Goal: Information Seeking & Learning: Check status

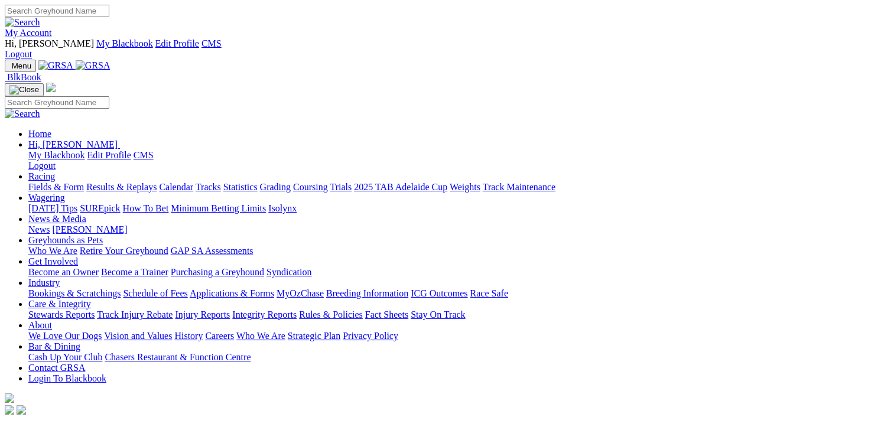
click at [149, 182] on link "Results & Replays" at bounding box center [121, 187] width 70 height 10
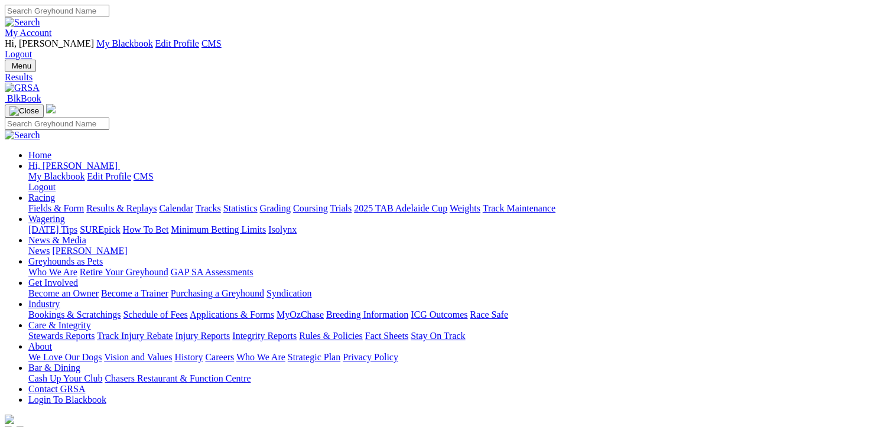
type input "[DATE]"
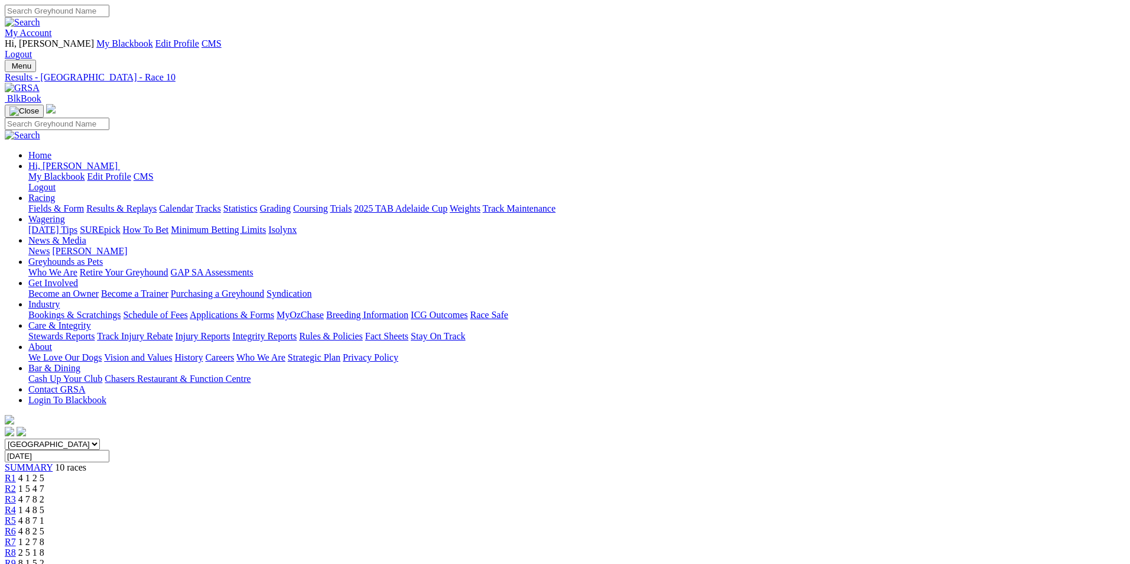
click at [52, 28] on link "My Account" at bounding box center [28, 33] width 47 height 10
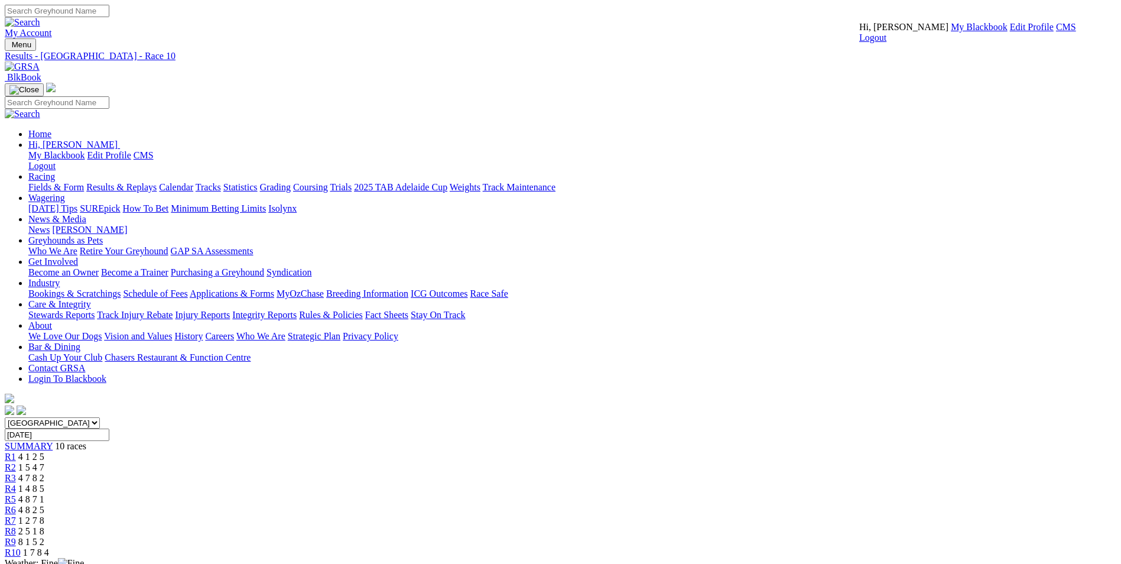
click at [1056, 32] on link "CMS" at bounding box center [1066, 27] width 20 height 10
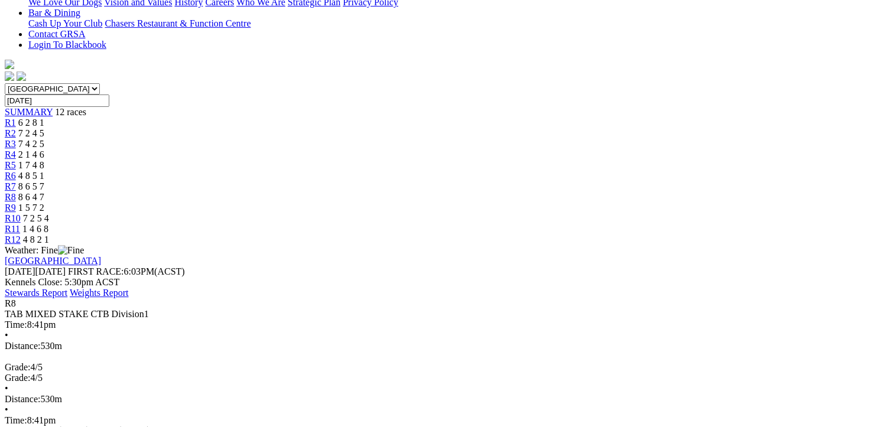
scroll to position [339, 0]
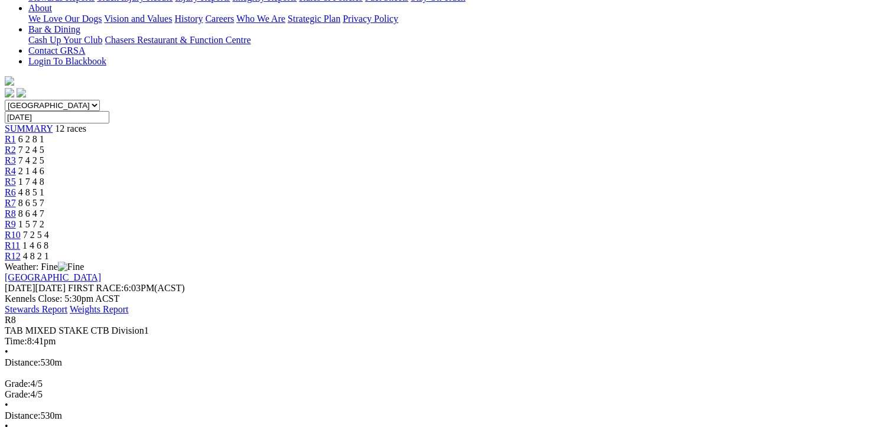
drag, startPoint x: 773, startPoint y: 200, endPoint x: 779, endPoint y: 240, distance: 40.7
drag, startPoint x: 779, startPoint y: 240, endPoint x: 856, endPoint y: 233, distance: 77.1
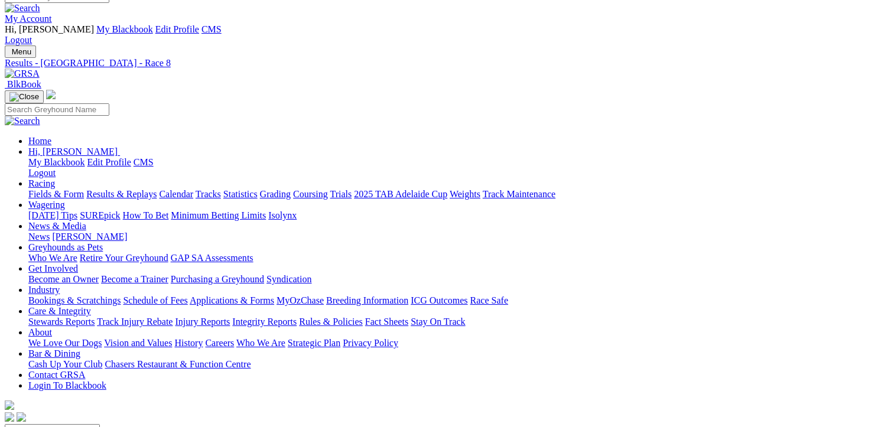
scroll to position [0, 0]
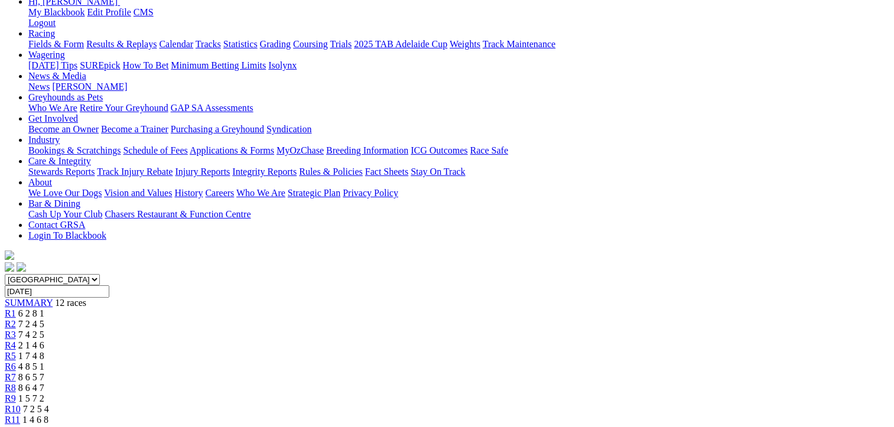
scroll to position [138, 0]
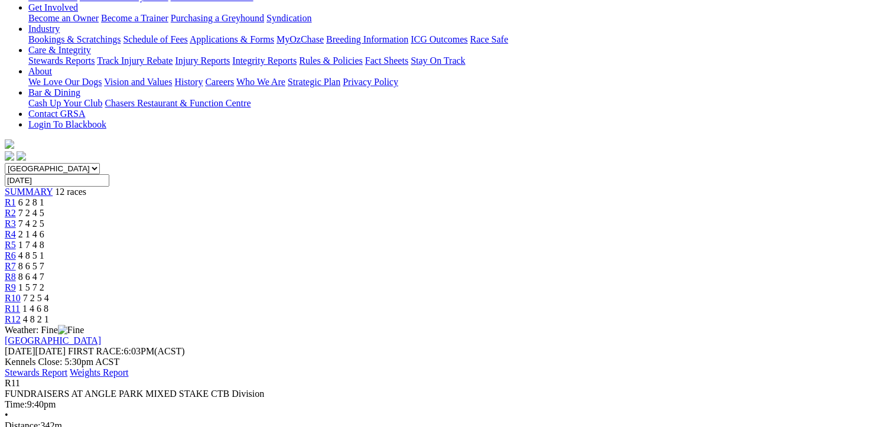
scroll to position [138, 0]
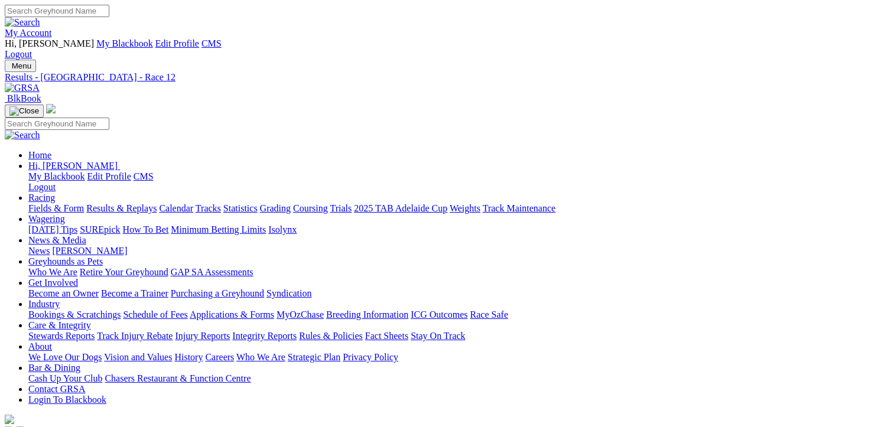
type input "[DATE]"
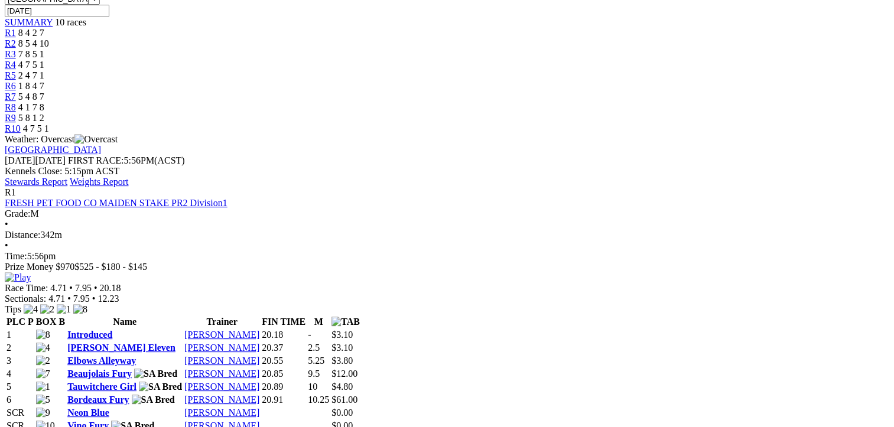
scroll to position [551, 0]
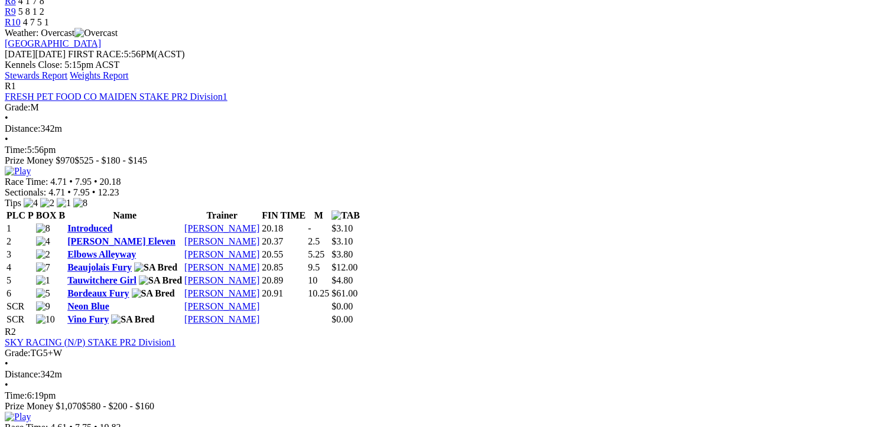
drag, startPoint x: 555, startPoint y: 187, endPoint x: 584, endPoint y: 193, distance: 29.5
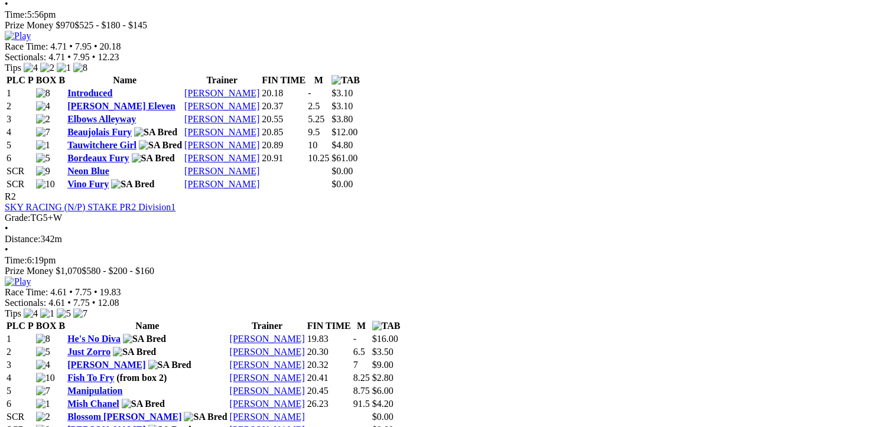
scroll to position [689, 0]
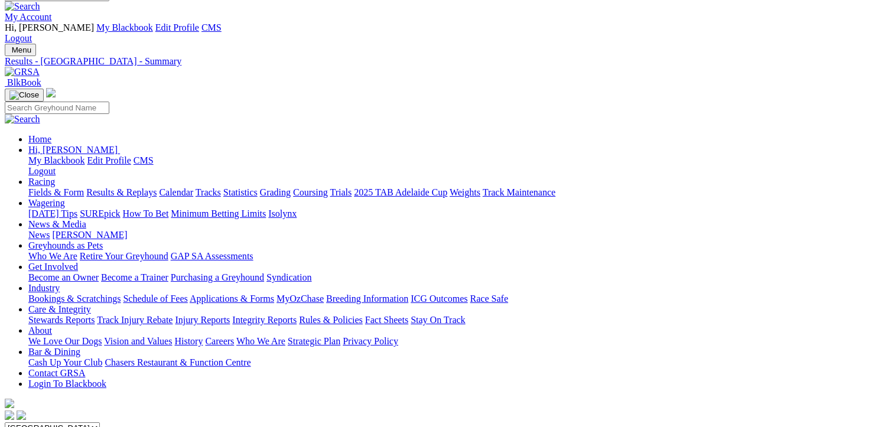
scroll to position [0, 0]
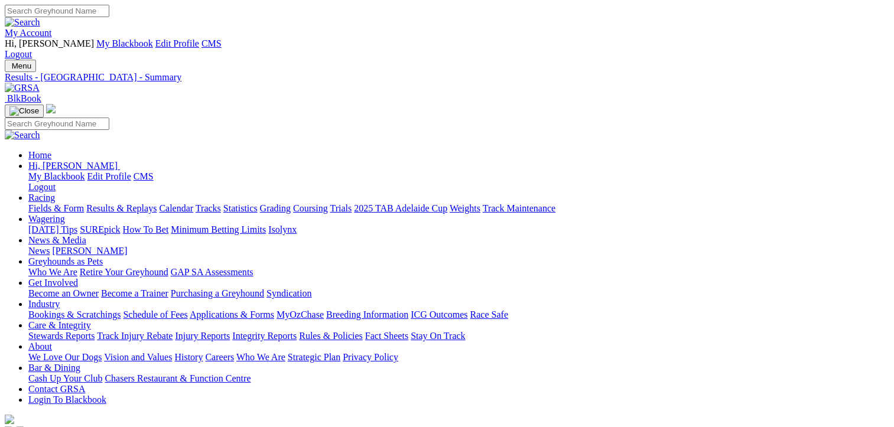
type input "Wednesday, 23 Jul 2025"
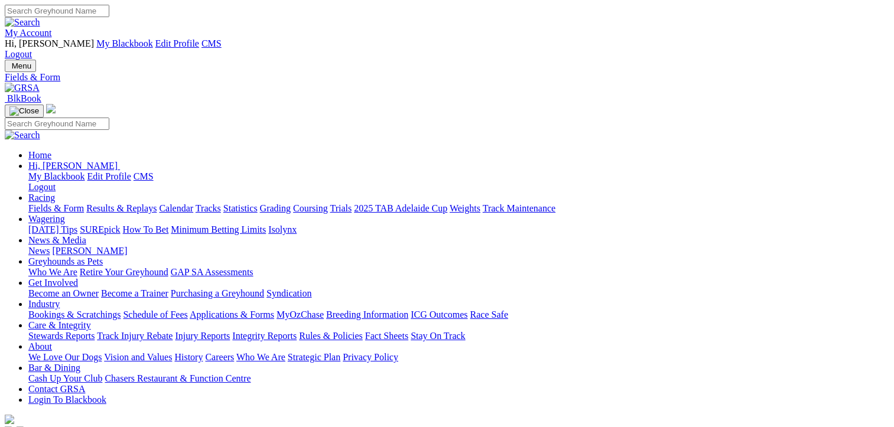
type input "[DATE]"
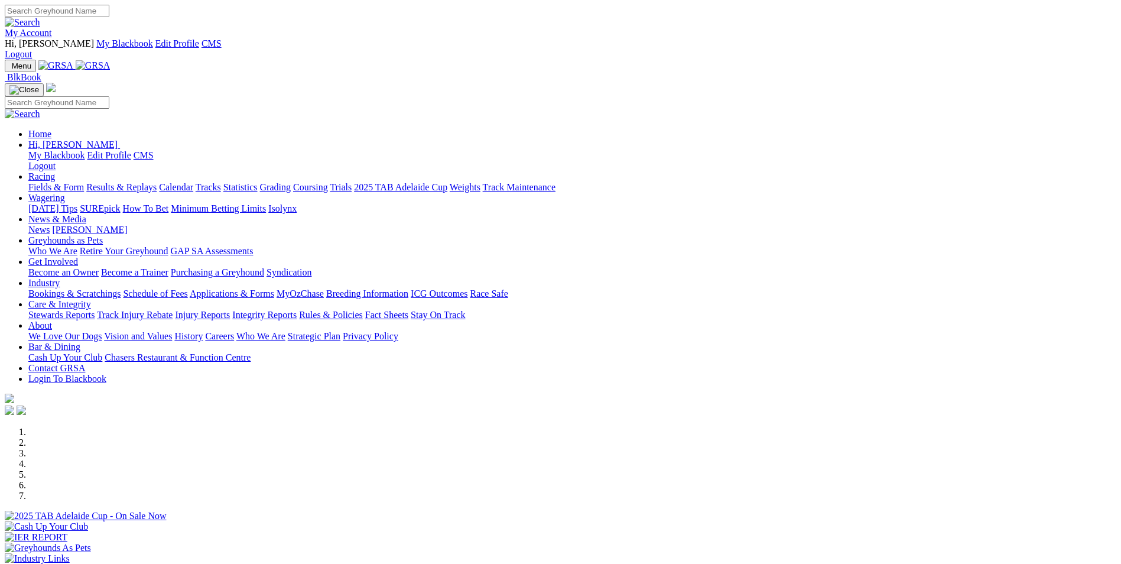
click at [297, 203] on link "Isolynx" at bounding box center [282, 208] width 28 height 10
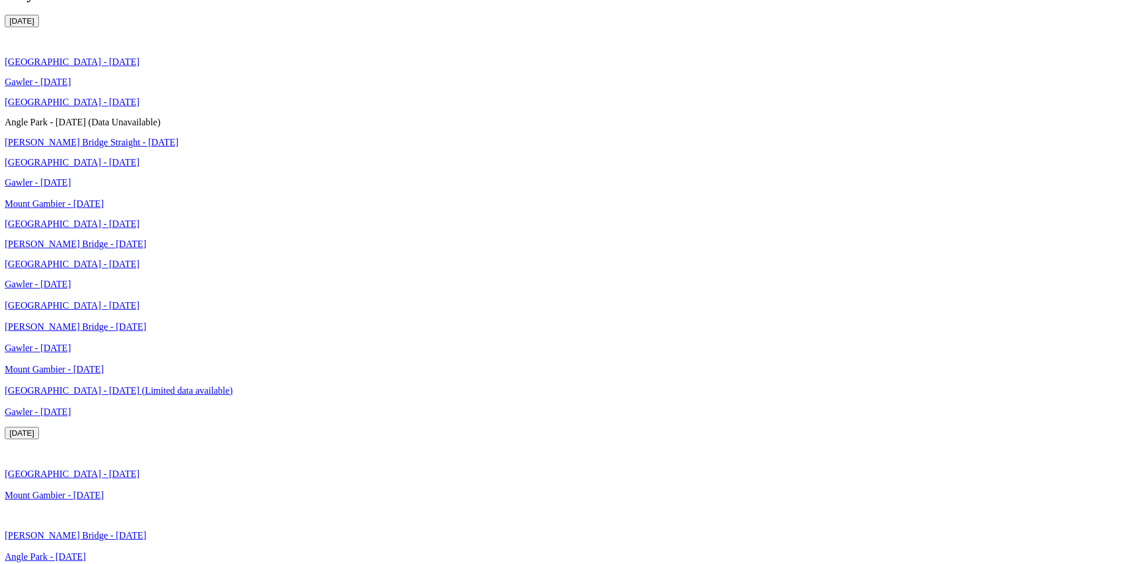
scroll to position [2302, 0]
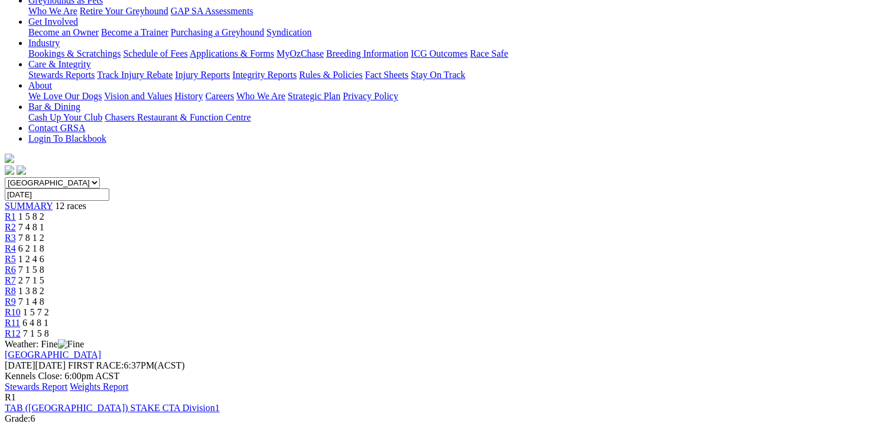
scroll to position [275, 0]
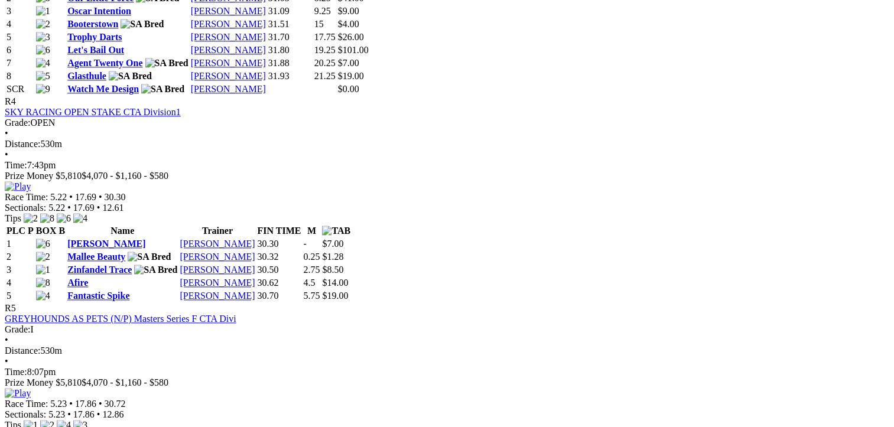
scroll to position [1241, 0]
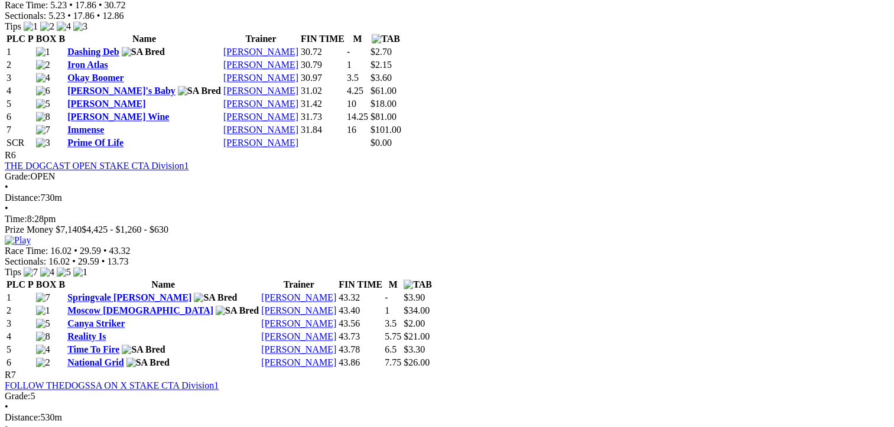
scroll to position [1929, 0]
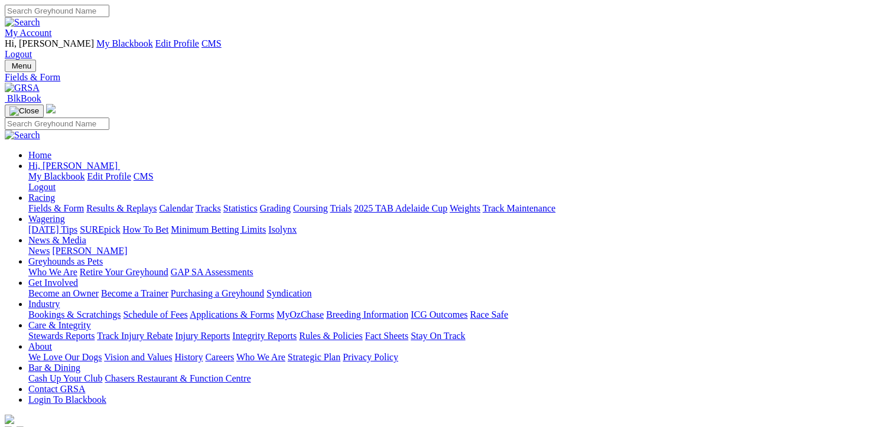
type input "[DATE]"
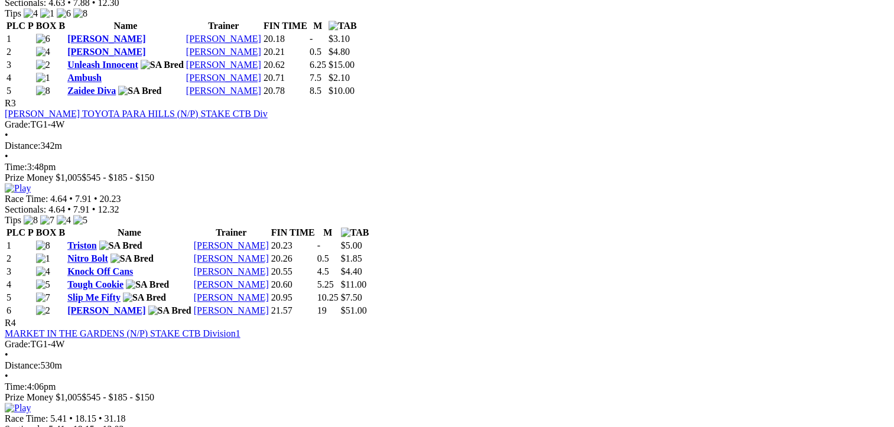
scroll to position [827, 0]
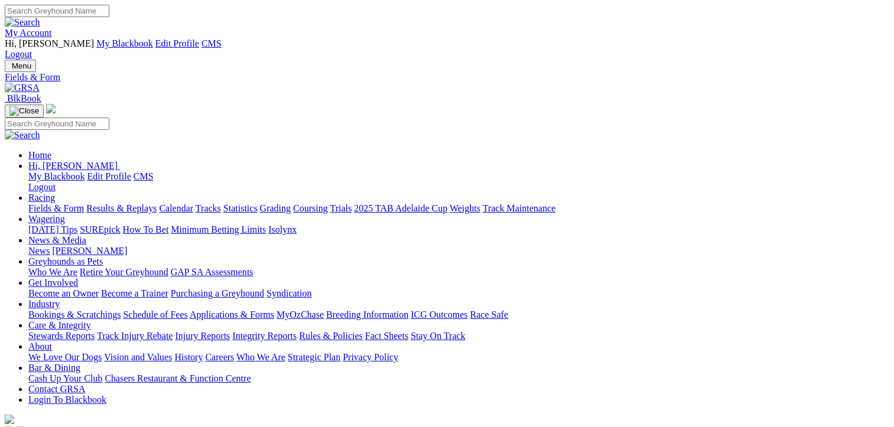
type input "Sunday, 27 Jul 2025"
click at [65, 214] on link "Wagering" at bounding box center [46, 219] width 37 height 10
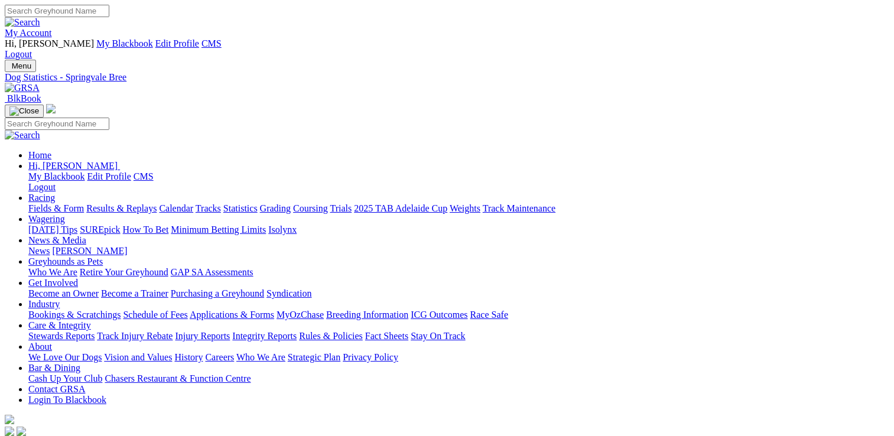
click at [297, 224] on link "Isolynx" at bounding box center [282, 229] width 28 height 10
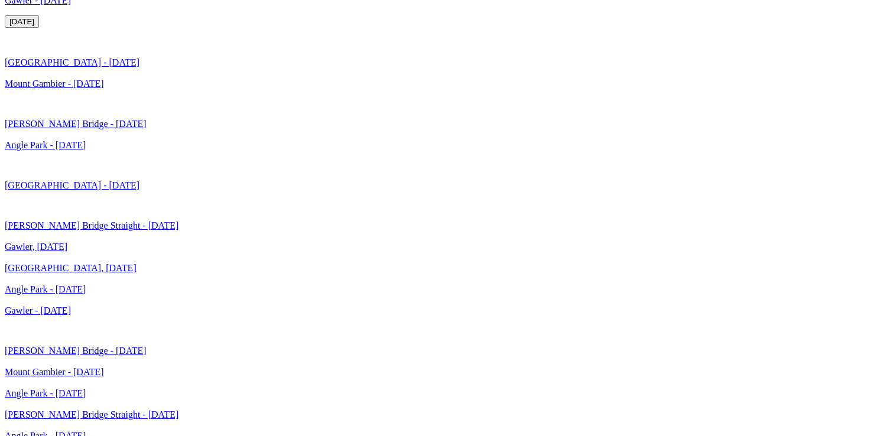
scroll to position [2619, 0]
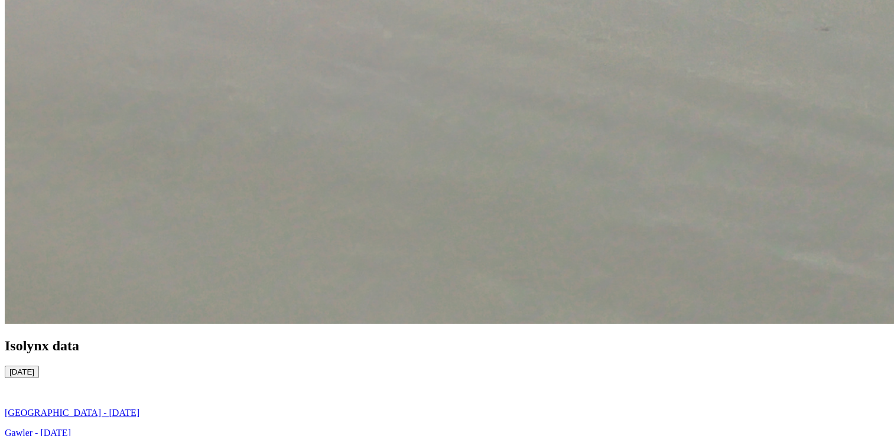
scroll to position [2757, 0]
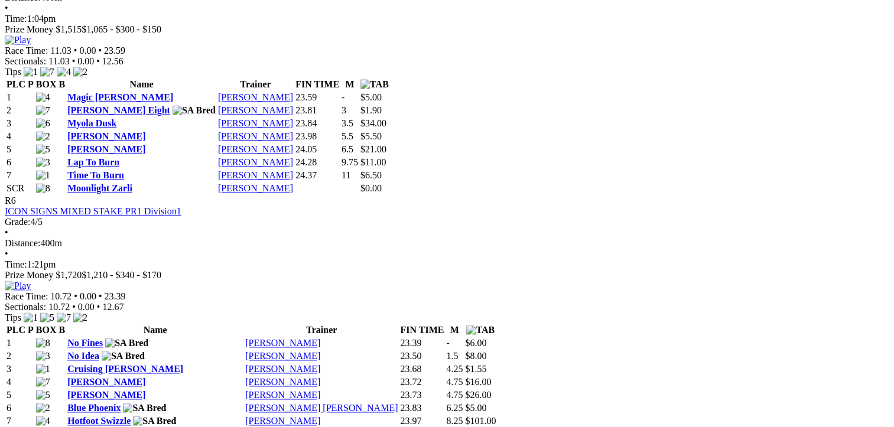
scroll to position [1654, 0]
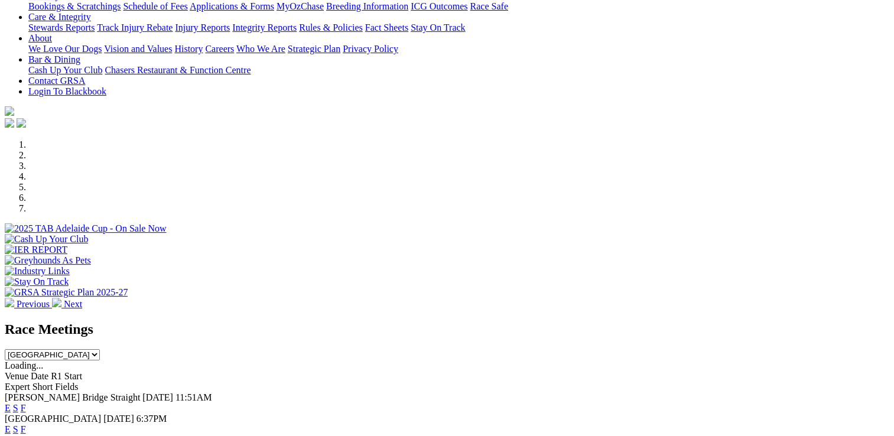
scroll to position [275, 0]
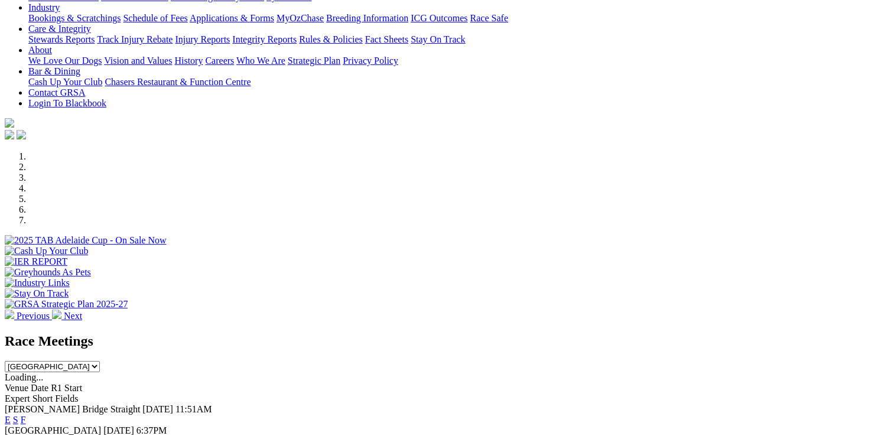
click at [26, 415] on link "F" at bounding box center [23, 420] width 5 height 10
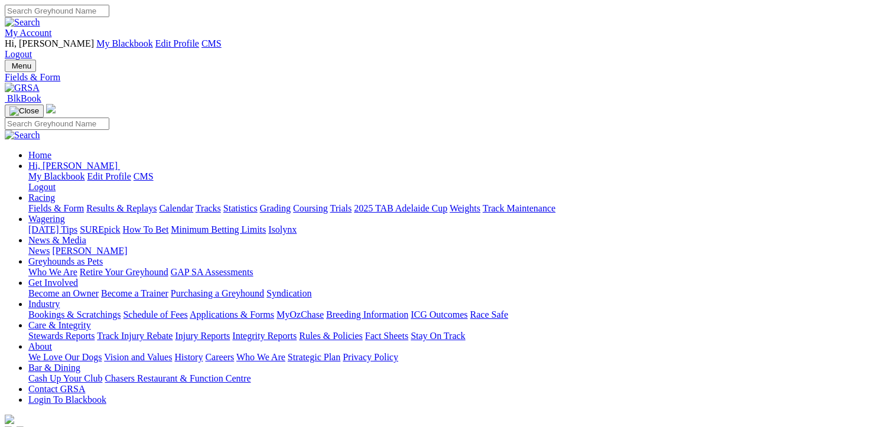
type input "[DATE]"
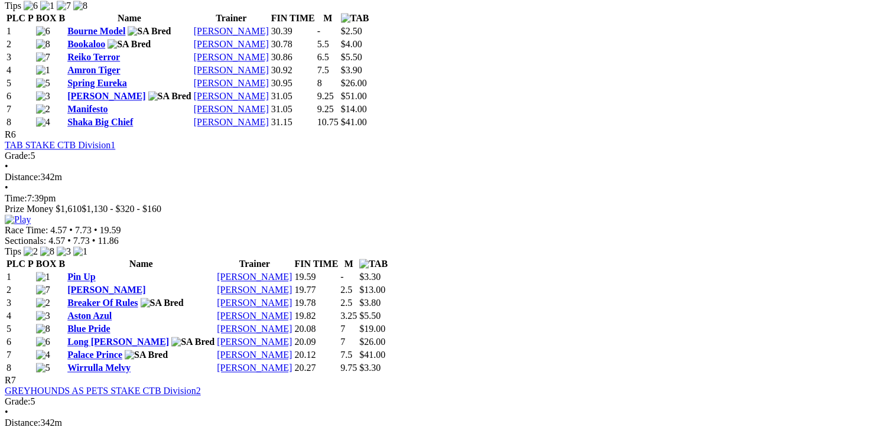
scroll to position [1912, 0]
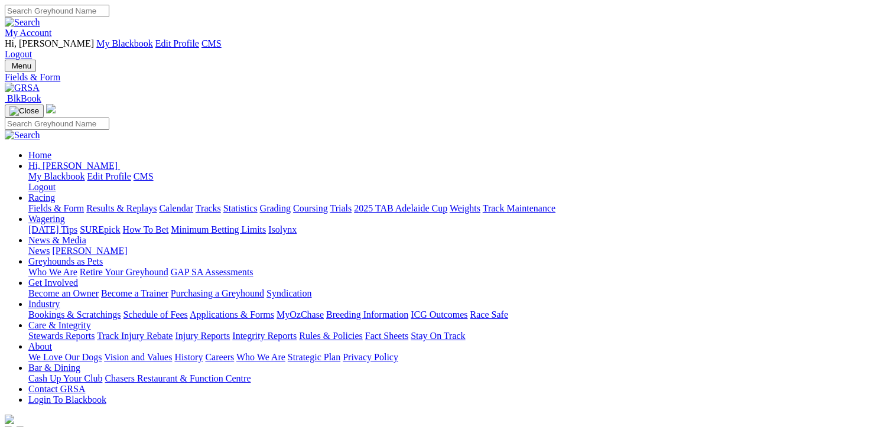
type input "Tuesday, 29 Jul 2025"
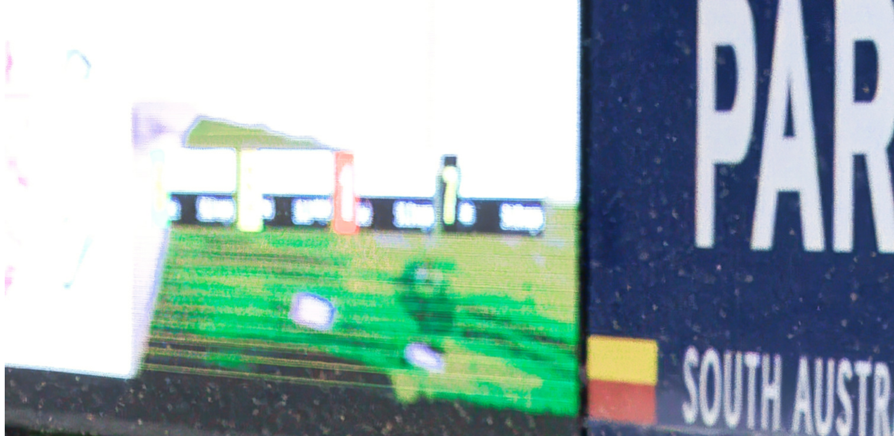
scroll to position [275, 0]
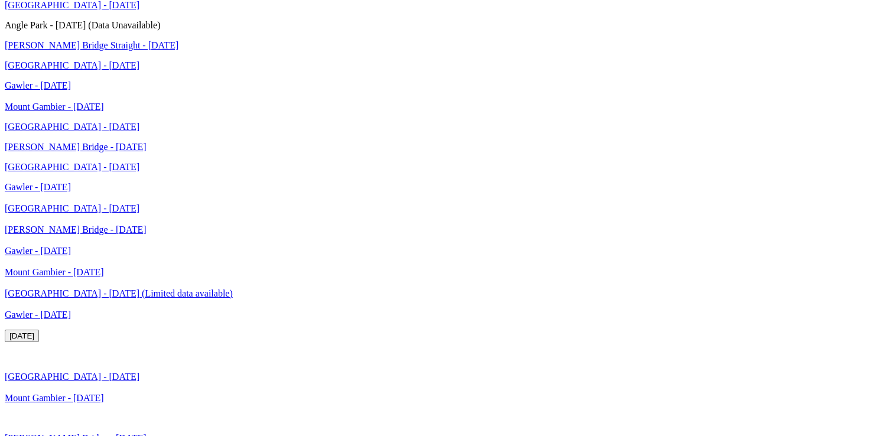
scroll to position [2757, 0]
